Goal: Transaction & Acquisition: Purchase product/service

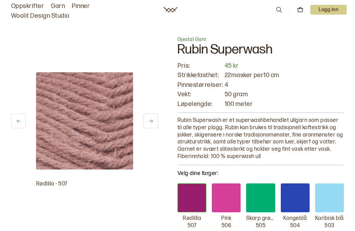
click at [279, 9] on icon at bounding box center [279, 10] width 8 height 8
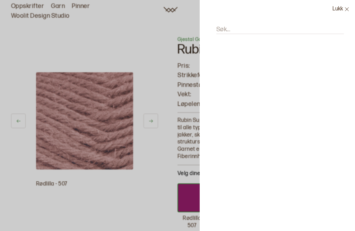
click at [226, 27] on label "Søk..." at bounding box center [223, 29] width 14 height 8
click at [226, 27] on input "Søk..." at bounding box center [280, 29] width 128 height 9
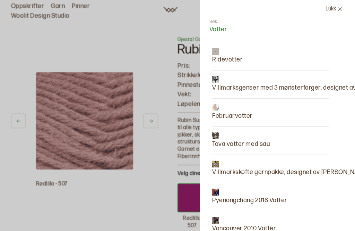
scroll to position [0, 7]
click at [232, 29] on input "Votter" at bounding box center [274, 29] width 128 height 9
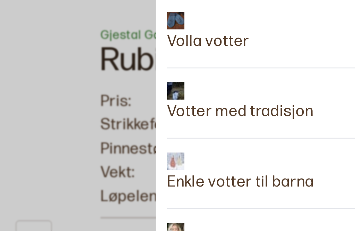
scroll to position [460, 15]
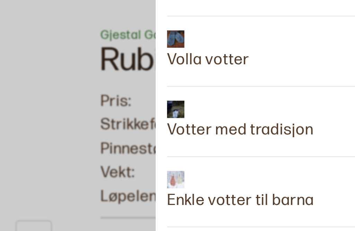
type input "Votter"
click at [204, 44] on p "Volla votter" at bounding box center [220, 49] width 33 height 10
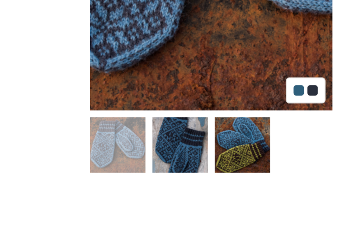
scroll to position [14, 0]
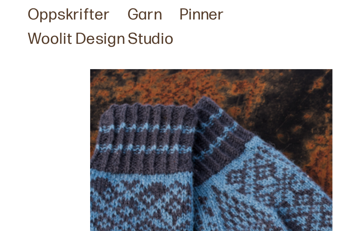
scroll to position [7, 0]
